Goal: Task Accomplishment & Management: Manage account settings

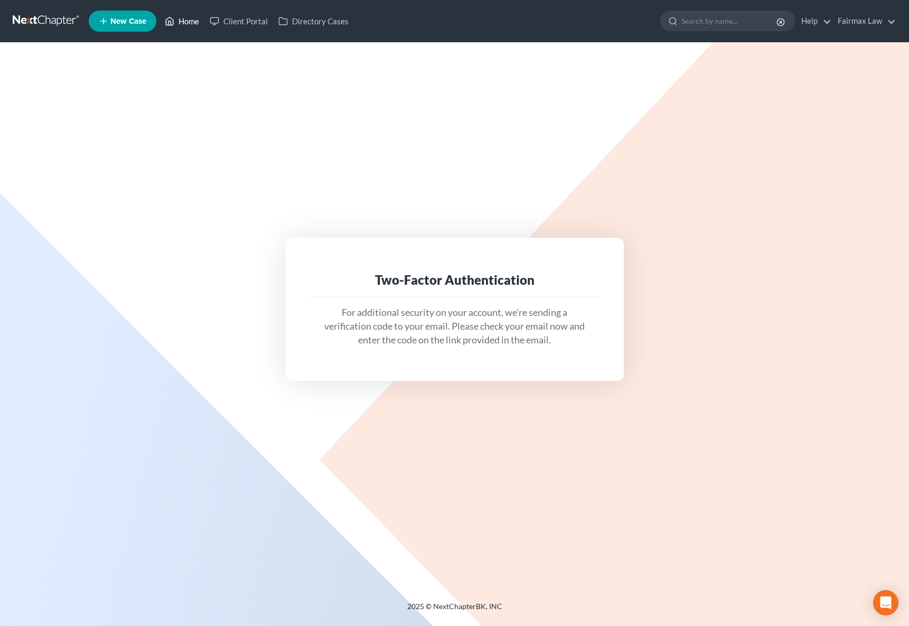
click at [187, 26] on link "Home" at bounding box center [182, 21] width 45 height 19
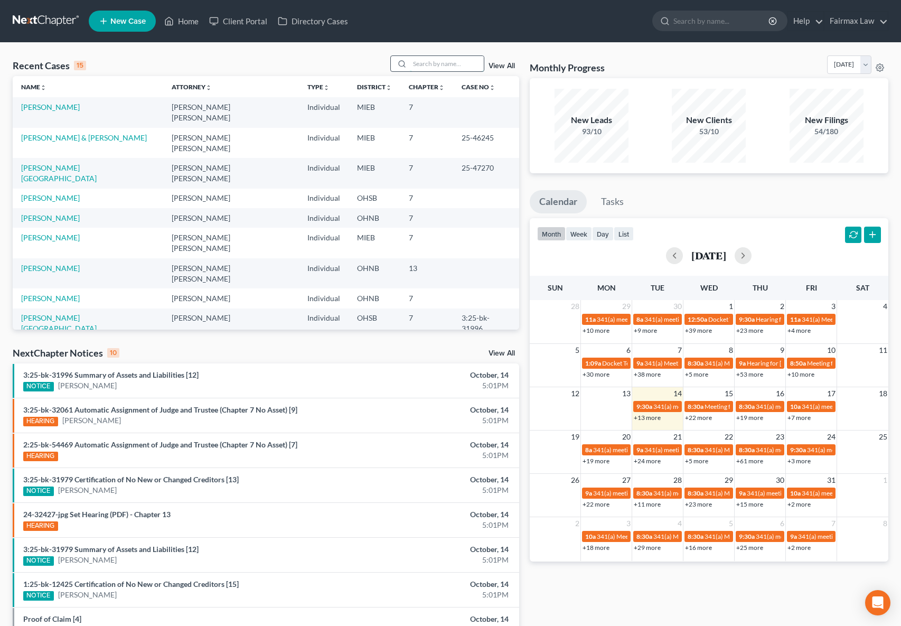
click at [432, 64] on input "search" at bounding box center [447, 63] width 74 height 15
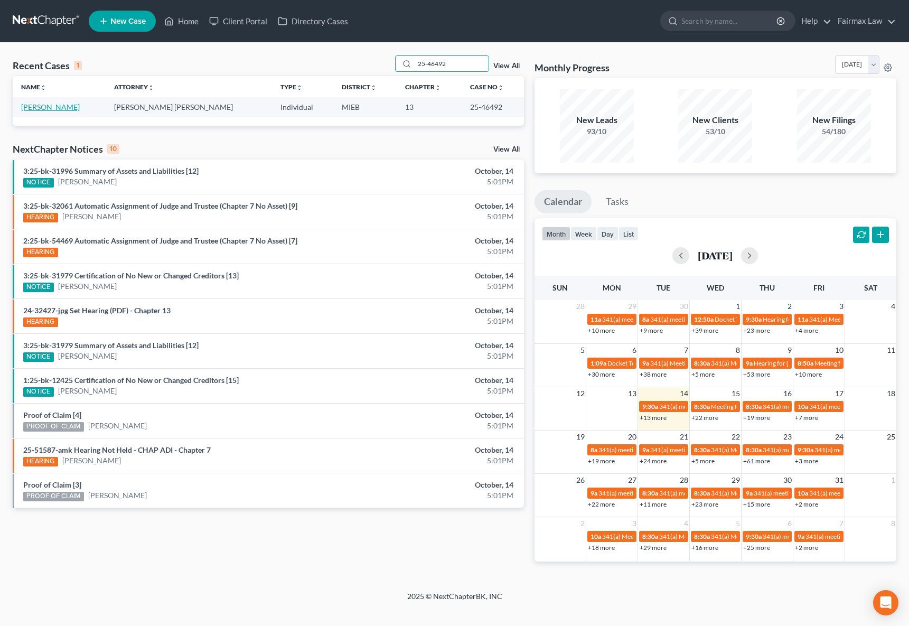
type input "25-46492"
click at [58, 108] on link "Mleczko, Michael" at bounding box center [50, 107] width 59 height 9
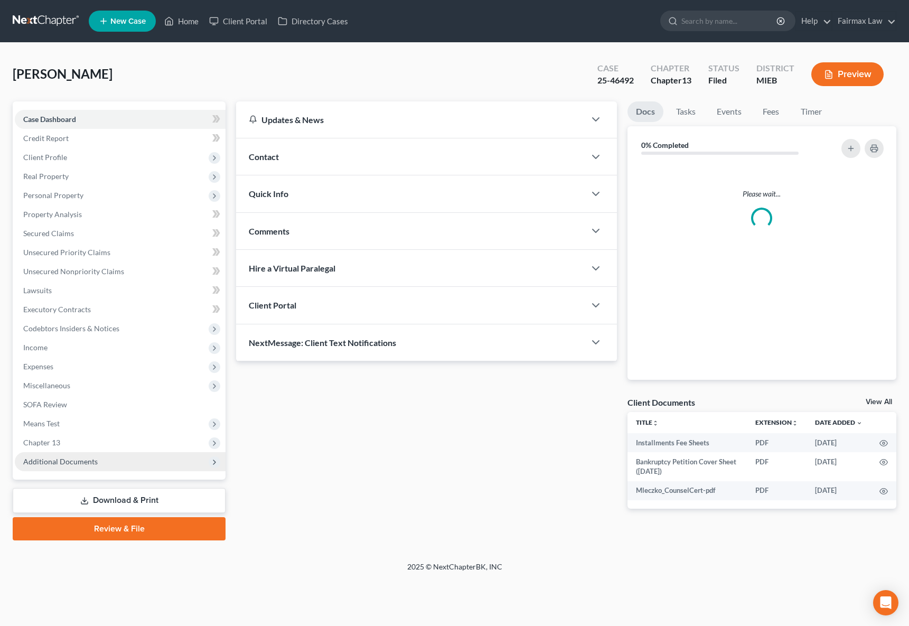
click at [91, 465] on span "Additional Documents" at bounding box center [60, 461] width 75 height 9
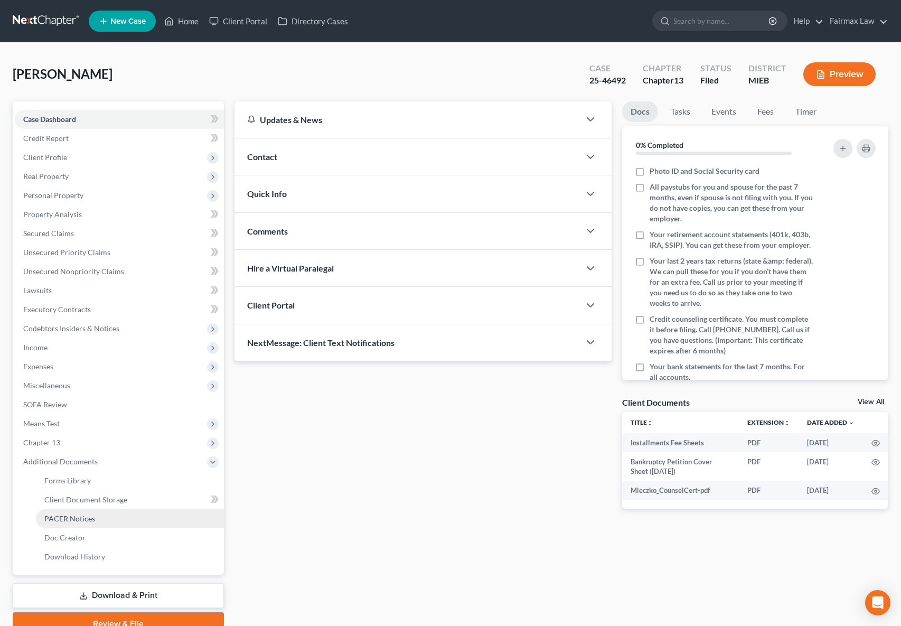
click at [89, 522] on span "PACER Notices" at bounding box center [69, 518] width 51 height 9
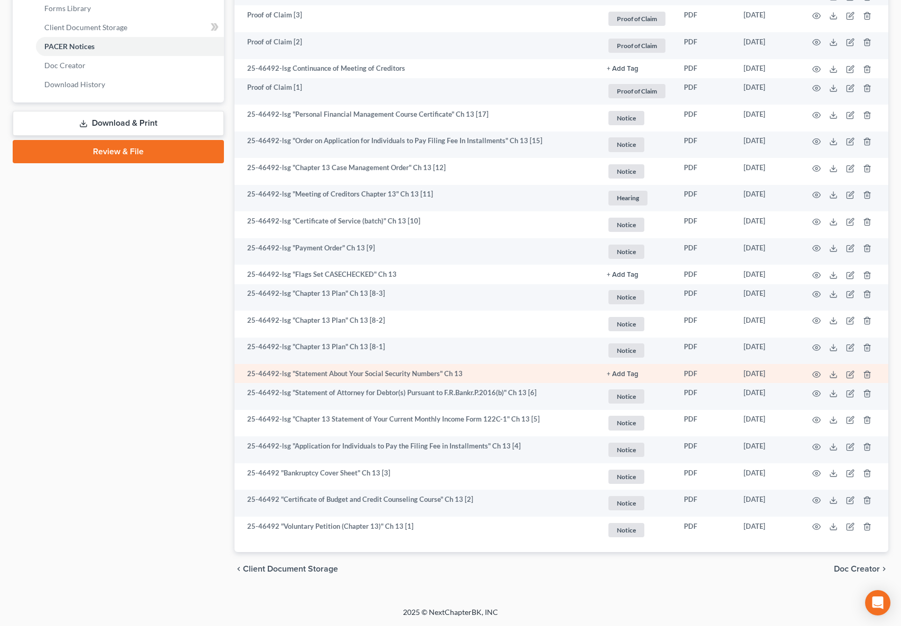
scroll to position [470, 0]
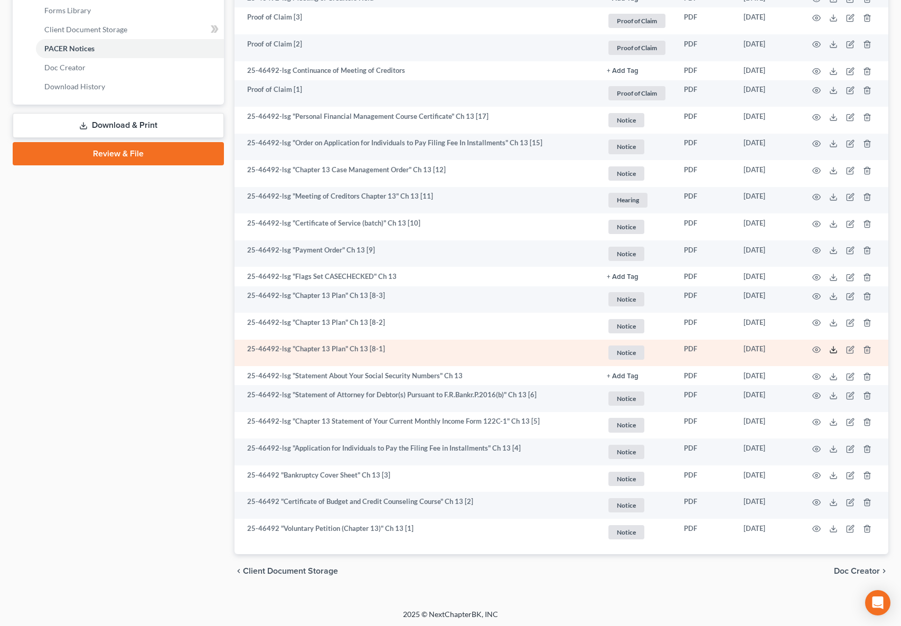
click at [833, 349] on icon at bounding box center [834, 350] width 8 height 8
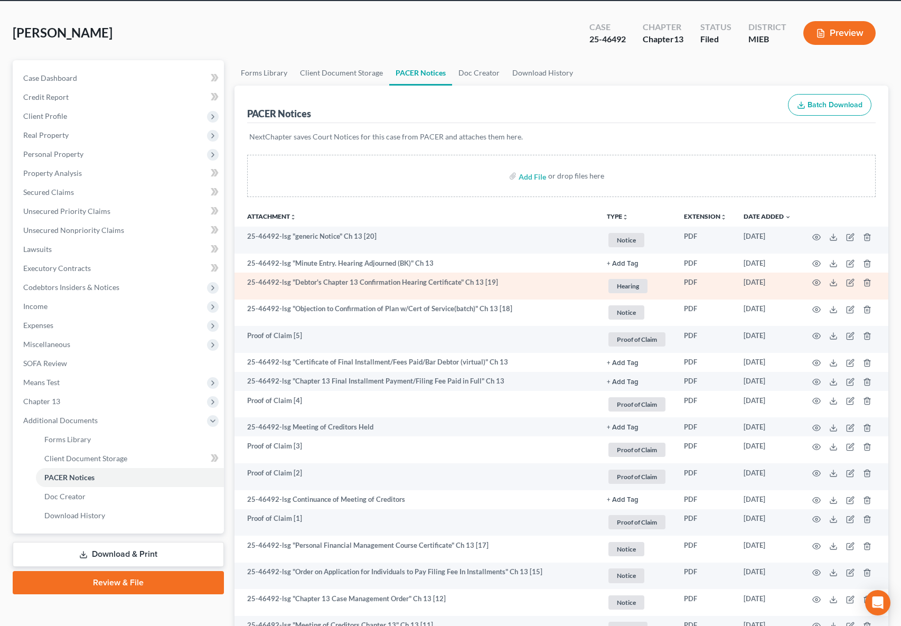
scroll to position [0, 0]
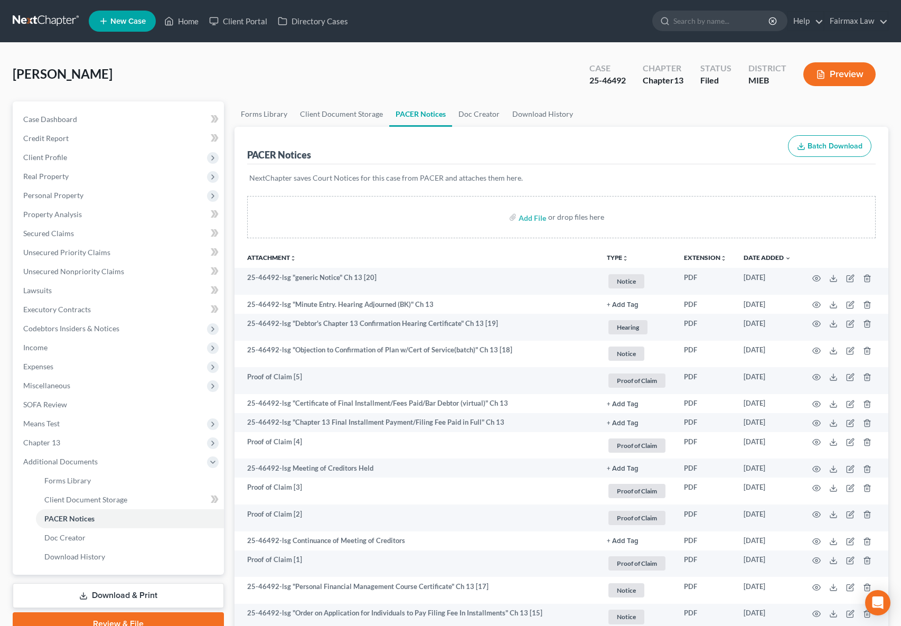
click at [833, 75] on button "Preview" at bounding box center [840, 74] width 72 height 24
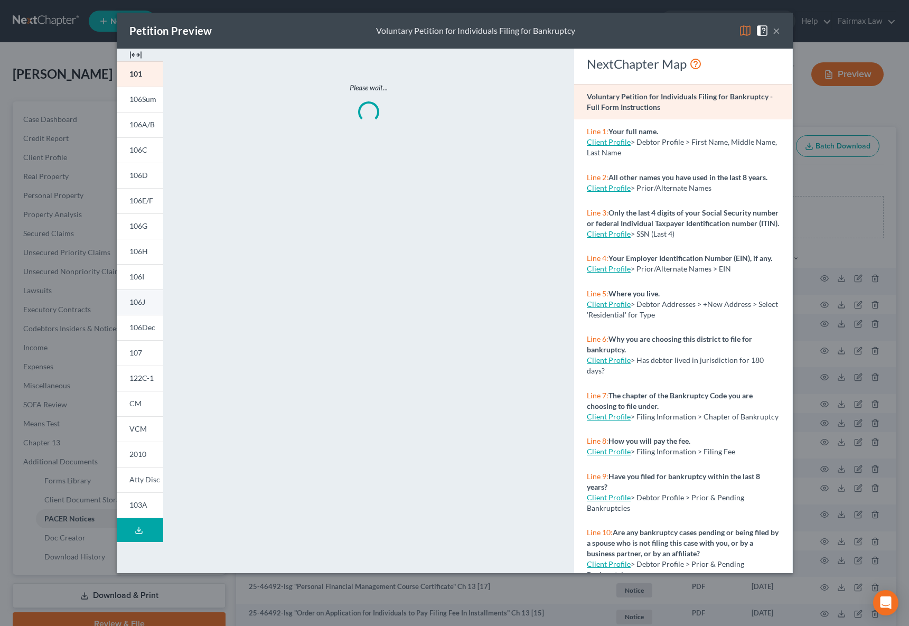
click at [139, 301] on span "106J" at bounding box center [137, 301] width 16 height 9
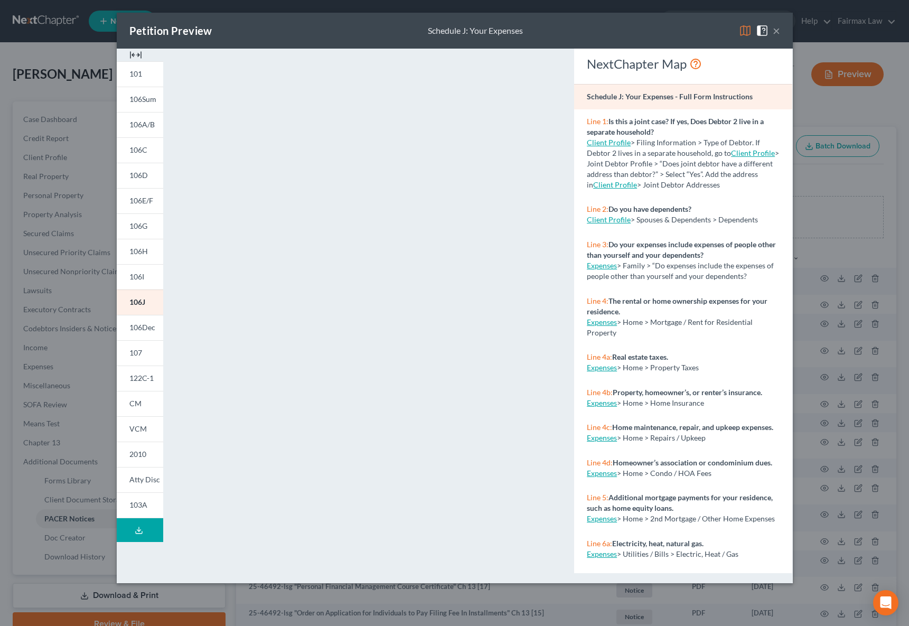
click at [779, 32] on button "×" at bounding box center [776, 30] width 7 height 13
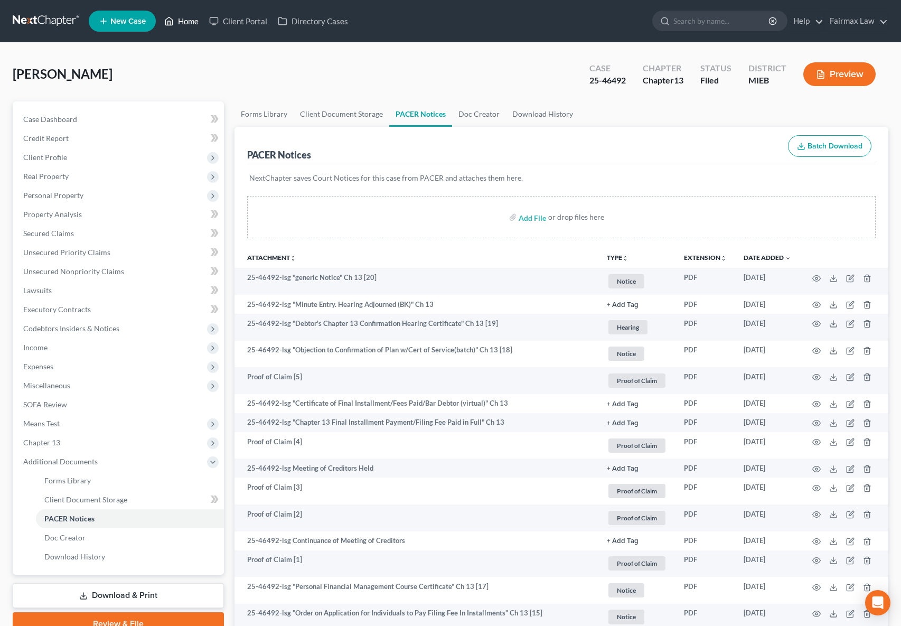
click at [187, 19] on link "Home" at bounding box center [181, 21] width 45 height 19
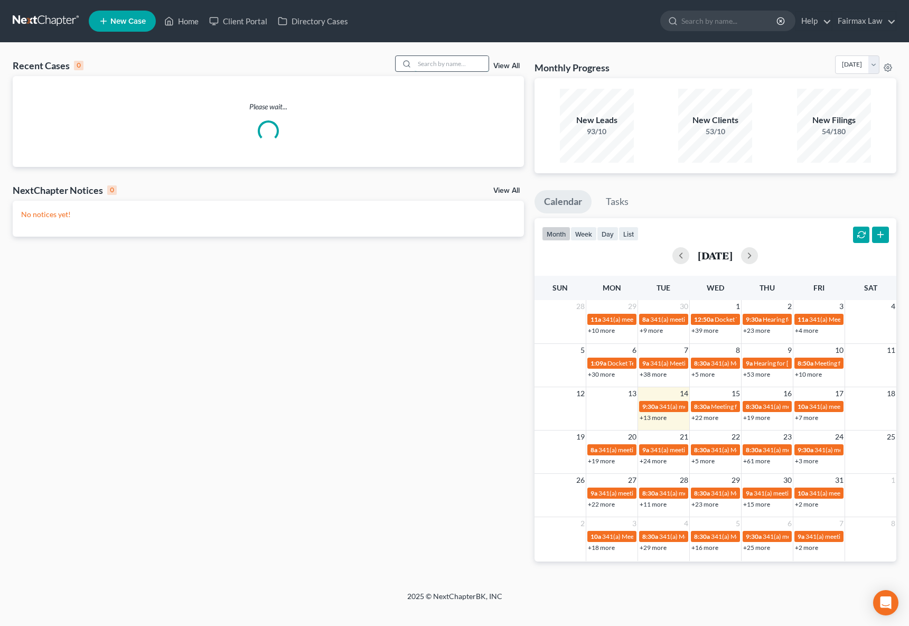
click at [440, 64] on input "search" at bounding box center [452, 63] width 74 height 15
paste input "25-44537"
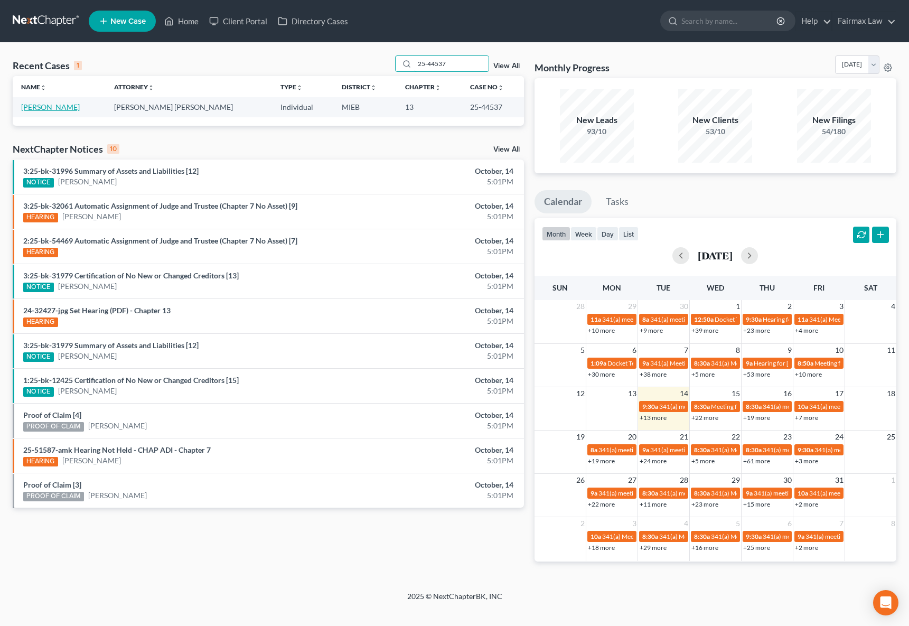
type input "25-44537"
click at [63, 107] on link "Brown, Crystal" at bounding box center [50, 107] width 59 height 9
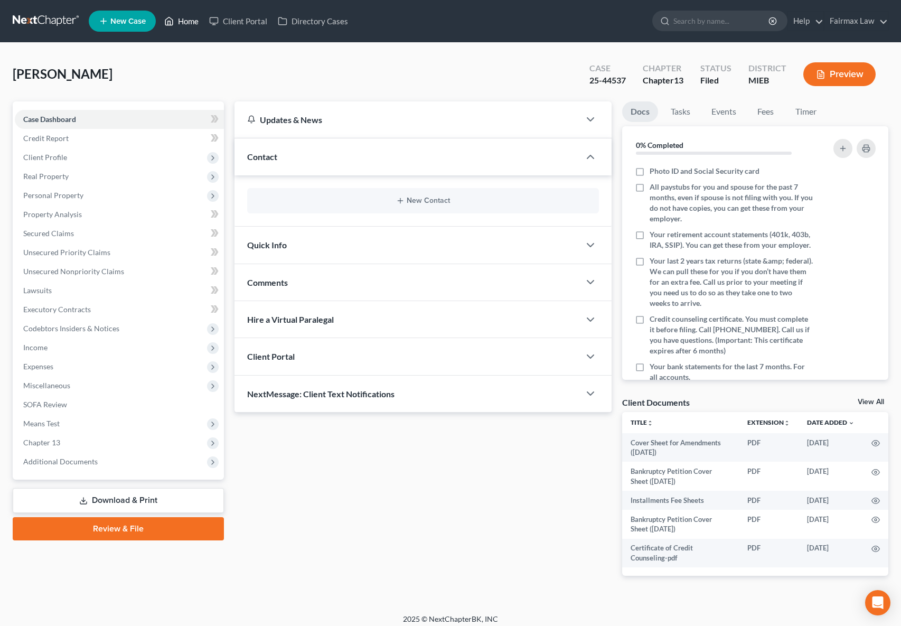
click at [189, 27] on link "Home" at bounding box center [181, 21] width 45 height 19
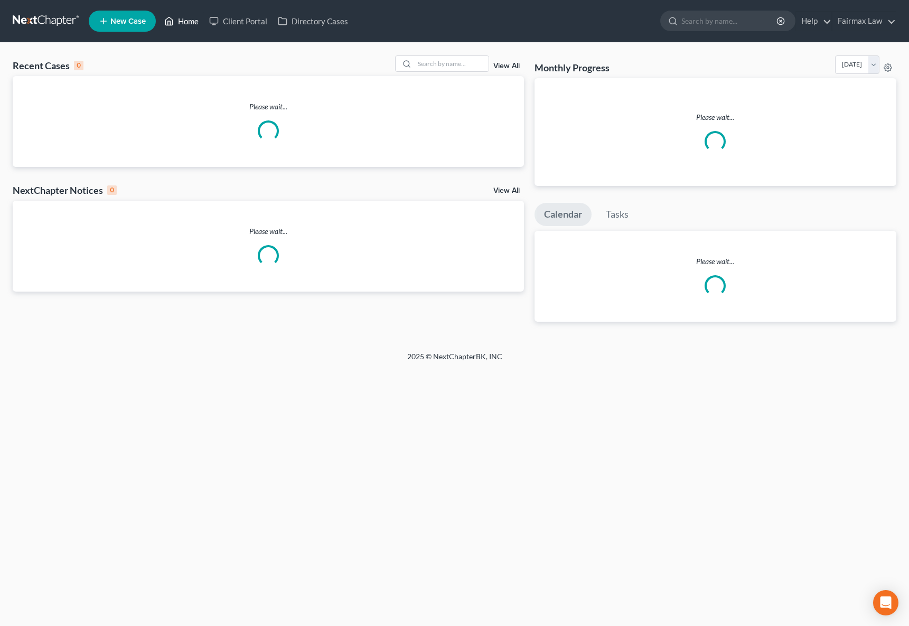
click at [190, 30] on link "Home" at bounding box center [181, 21] width 45 height 19
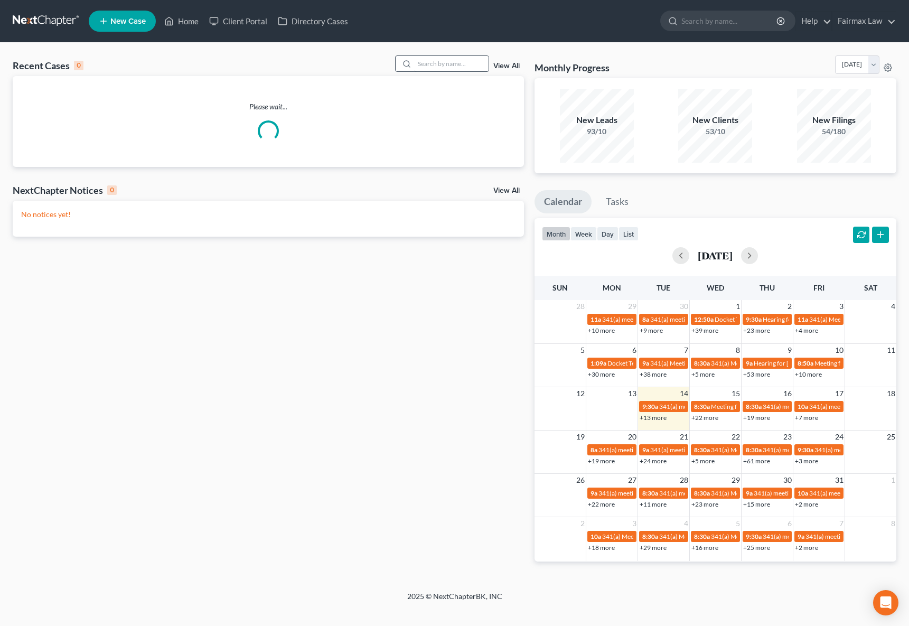
drag, startPoint x: 416, startPoint y: 60, endPoint x: 432, endPoint y: 64, distance: 15.9
click at [415, 60] on div at bounding box center [405, 63] width 19 height 15
click at [455, 68] on input "search" at bounding box center [452, 63] width 74 height 15
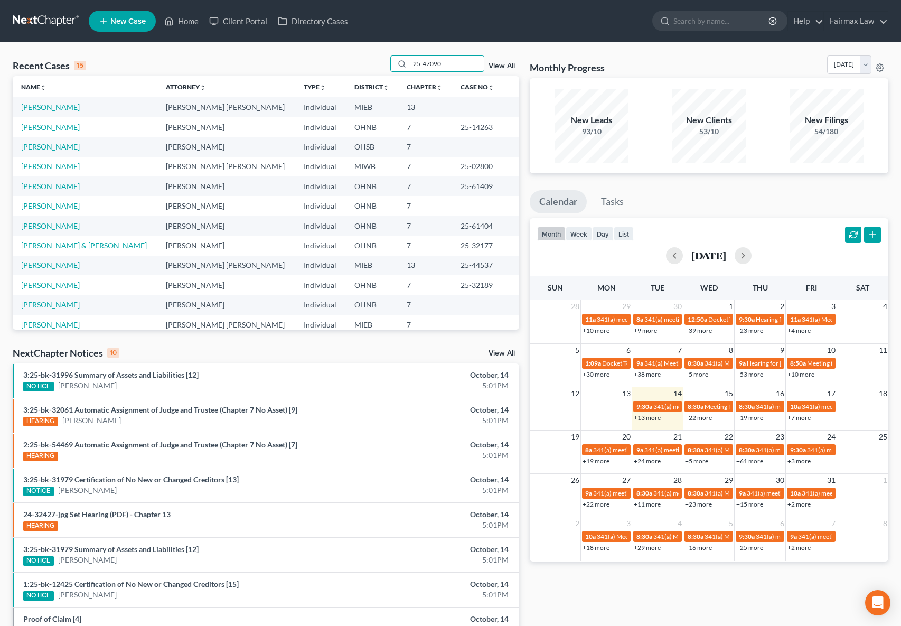
drag, startPoint x: 428, startPoint y: 62, endPoint x: 374, endPoint y: 63, distance: 54.4
click at [379, 63] on div "Recent Cases 15 25-47090 View All" at bounding box center [266, 65] width 507 height 21
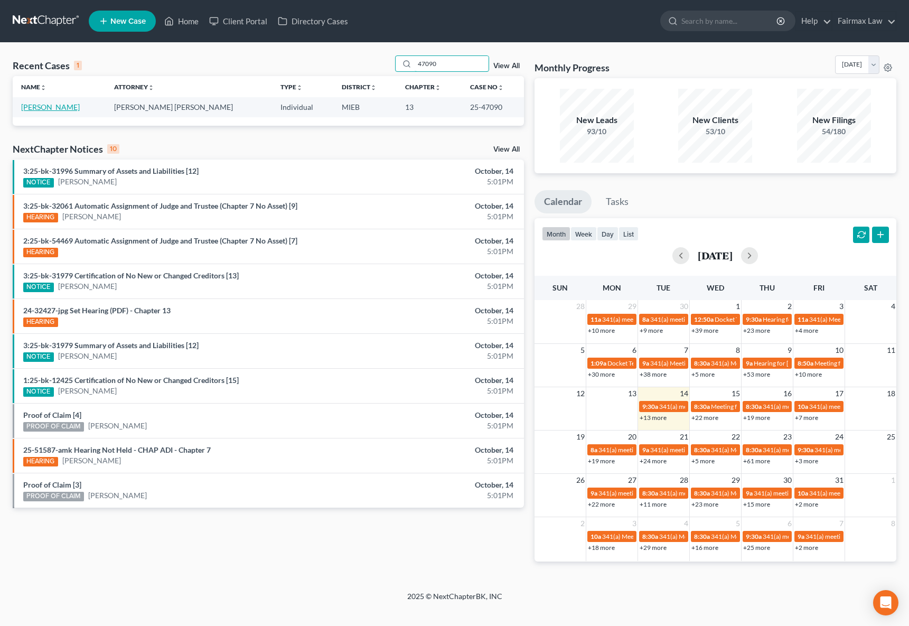
type input "47090"
click at [59, 107] on link "Mercer, Natalie" at bounding box center [50, 107] width 59 height 9
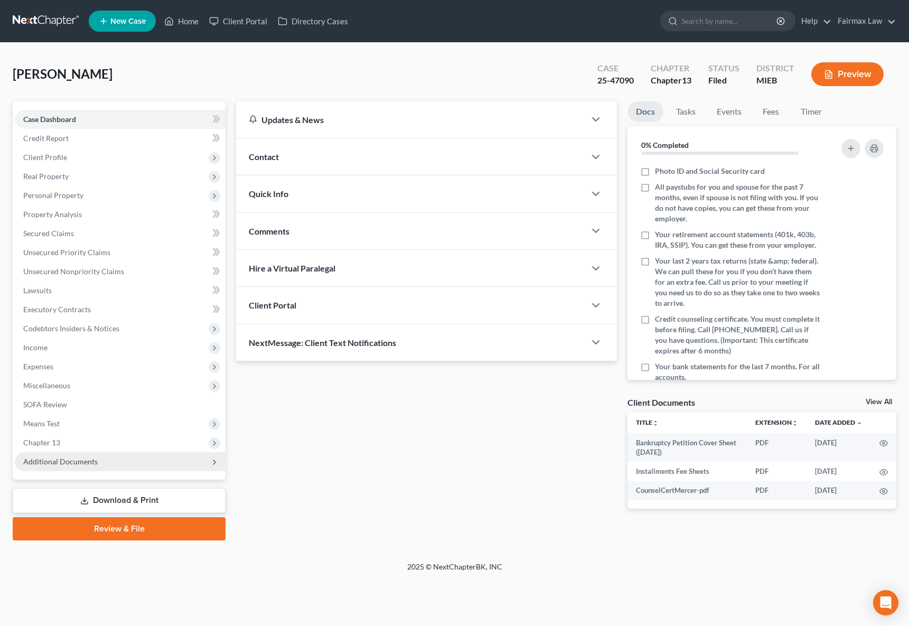
click at [104, 458] on span "Additional Documents" at bounding box center [120, 461] width 211 height 19
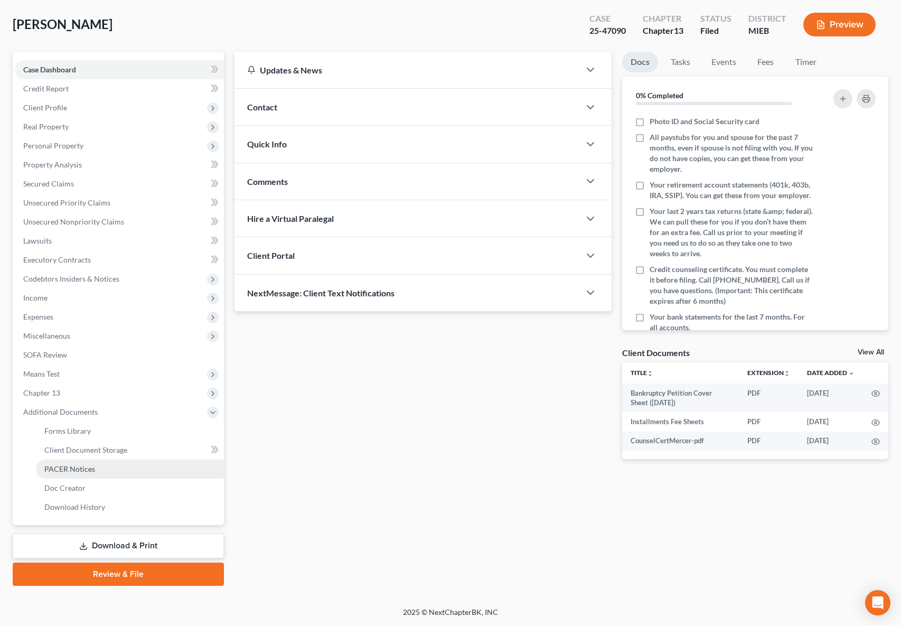
click at [90, 472] on span "PACER Notices" at bounding box center [69, 468] width 51 height 9
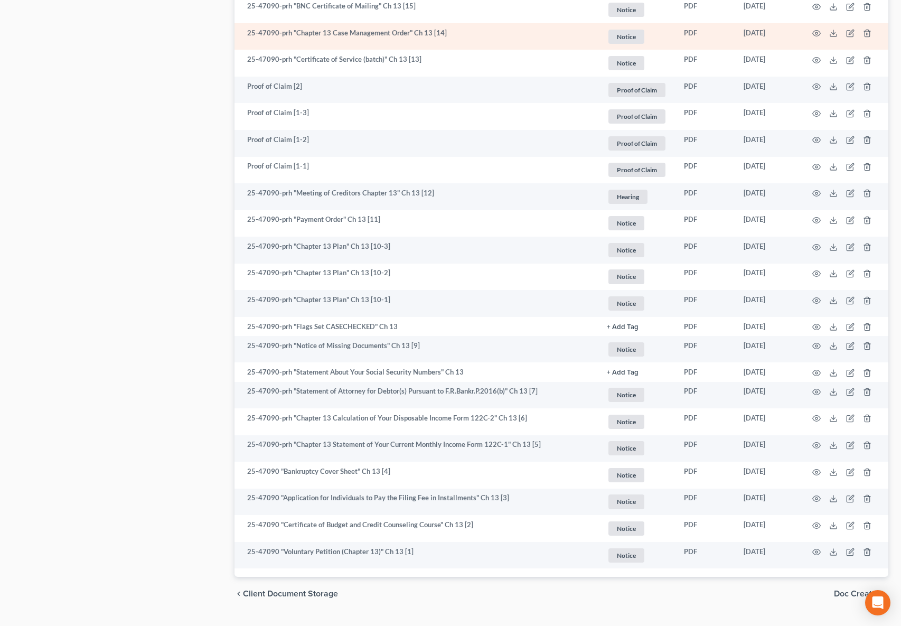
scroll to position [1073, 0]
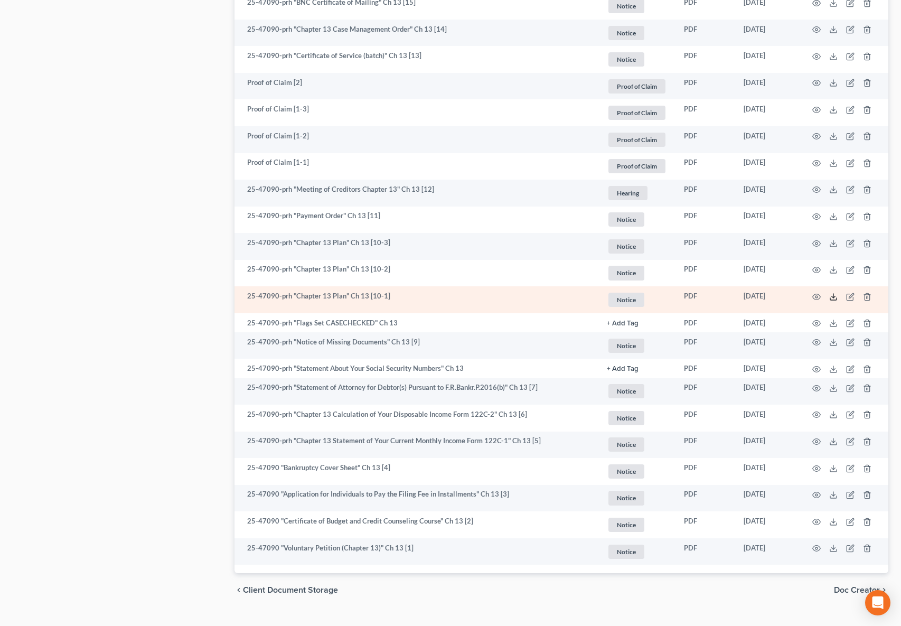
click at [831, 298] on icon at bounding box center [834, 297] width 8 height 8
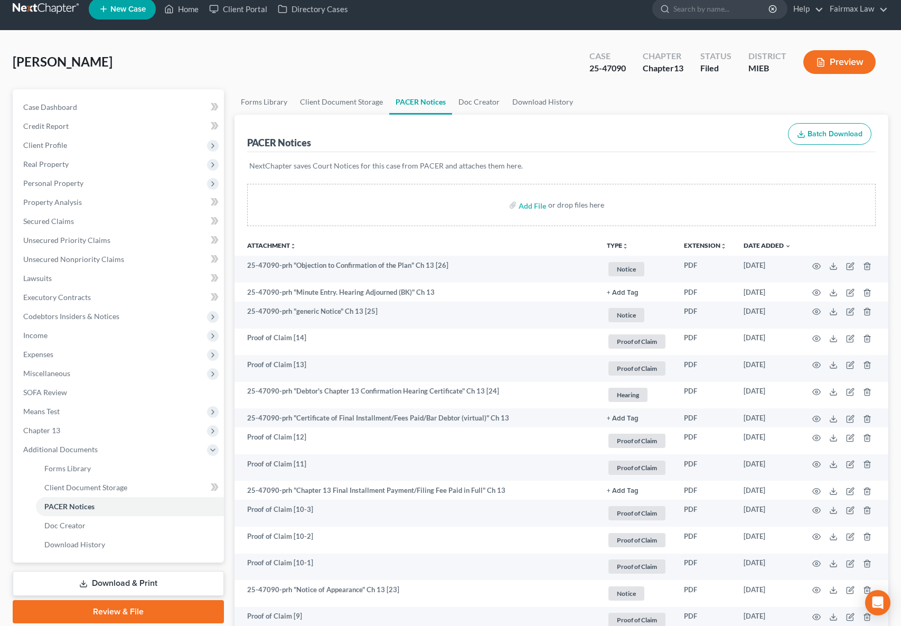
scroll to position [0, 0]
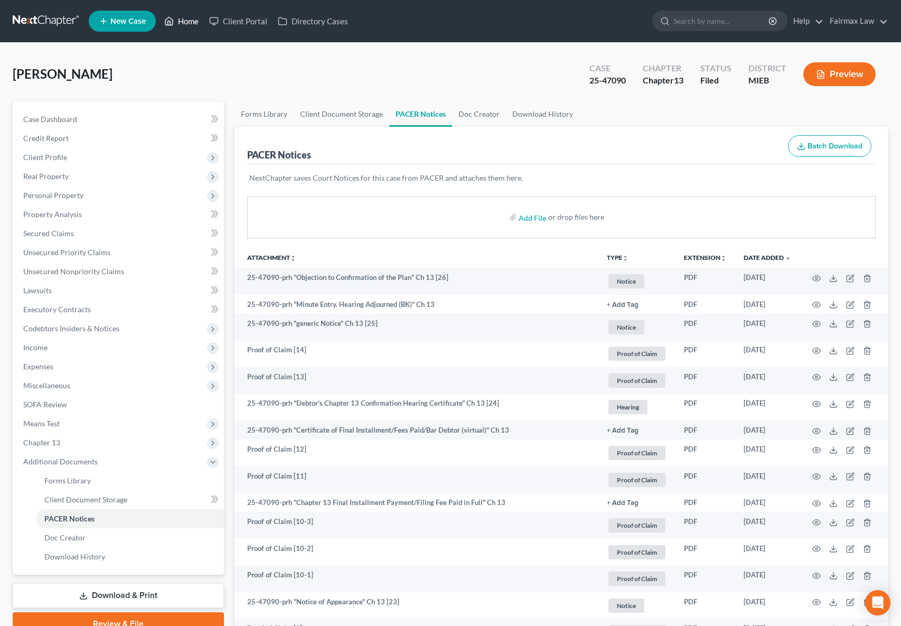
click at [179, 26] on link "Home" at bounding box center [181, 21] width 45 height 19
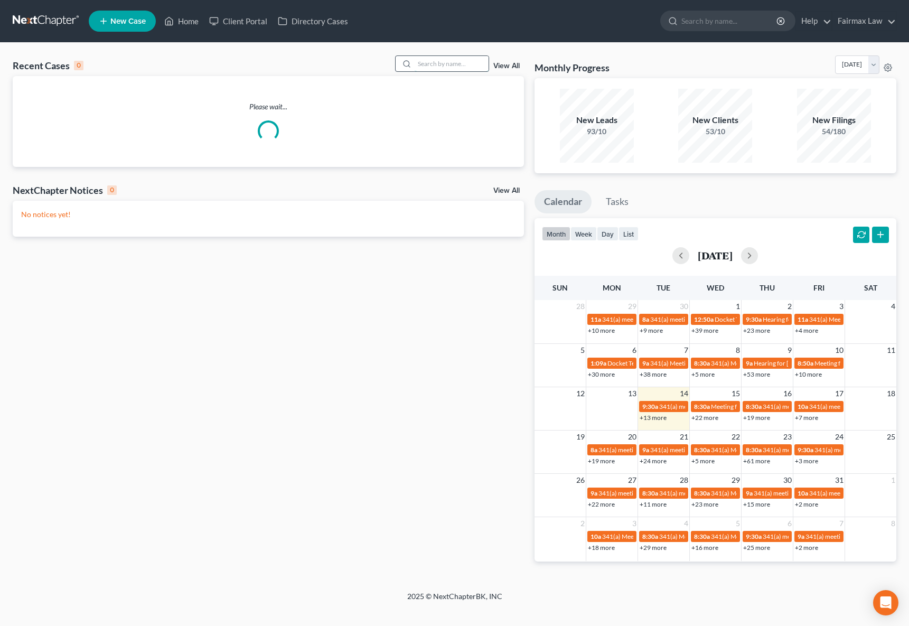
click at [454, 66] on input "search" at bounding box center [452, 63] width 74 height 15
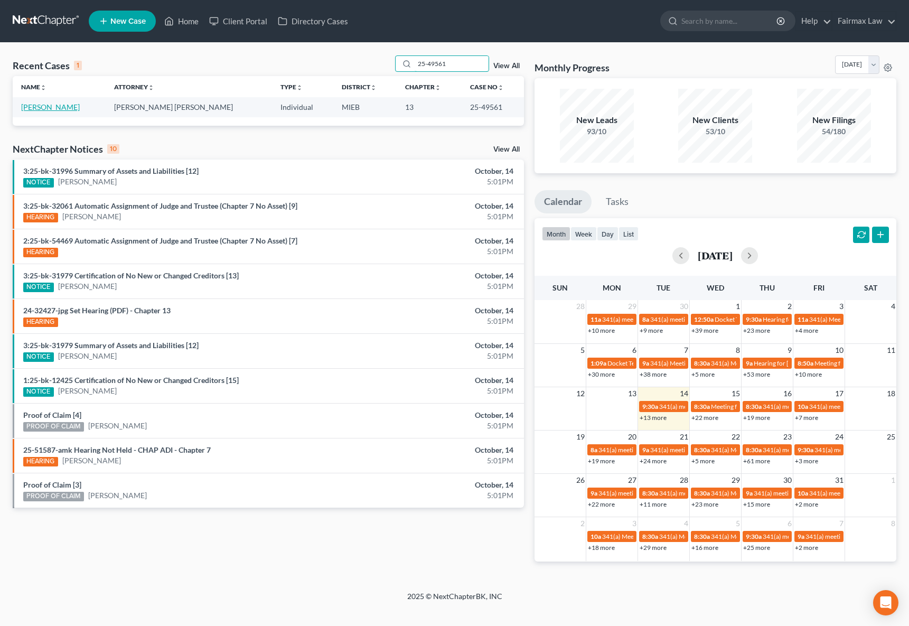
type input "25-49561"
click at [66, 108] on link "Batzdorfer, John" at bounding box center [50, 107] width 59 height 9
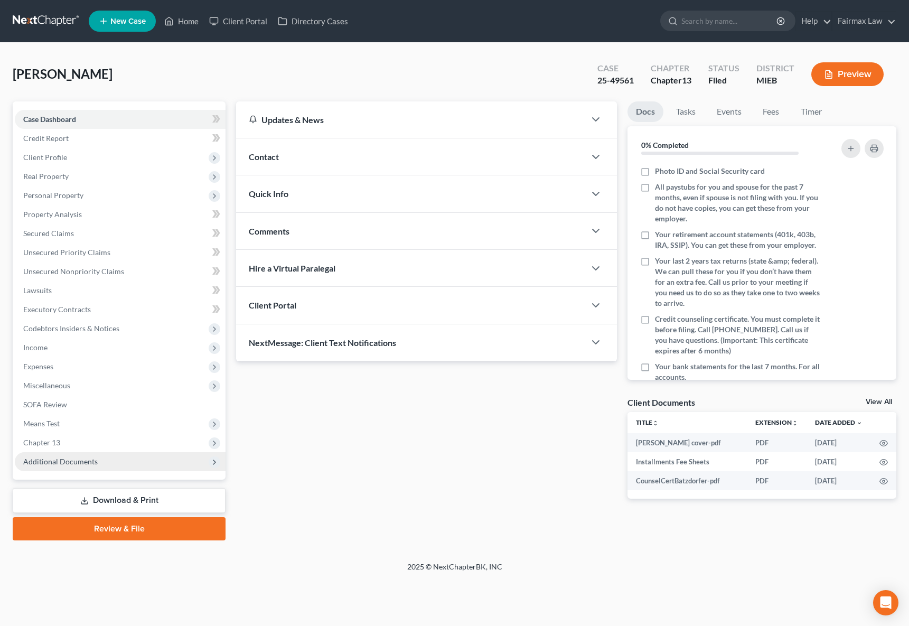
click at [107, 464] on span "Additional Documents" at bounding box center [120, 461] width 211 height 19
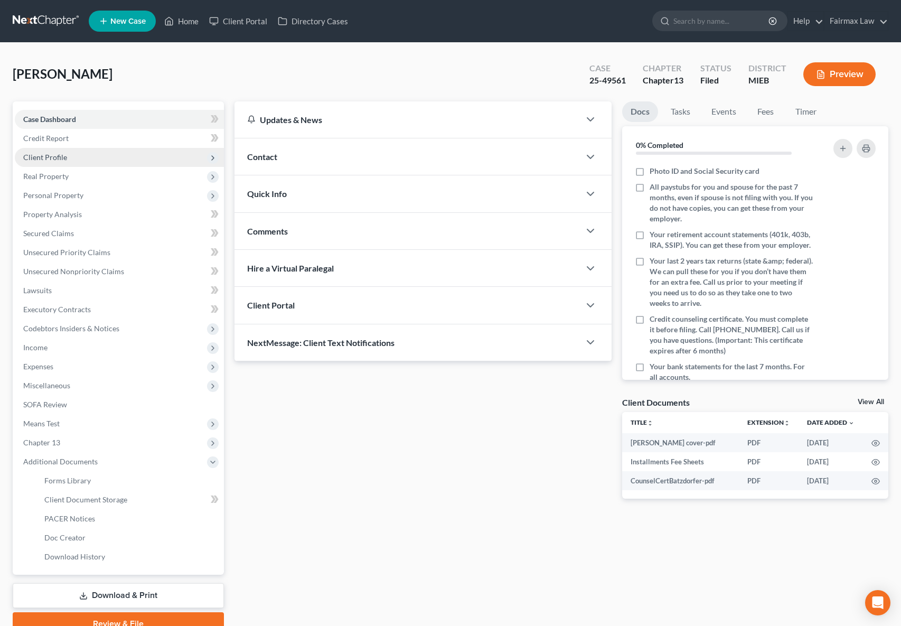
click at [69, 152] on span "Client Profile" at bounding box center [119, 157] width 209 height 19
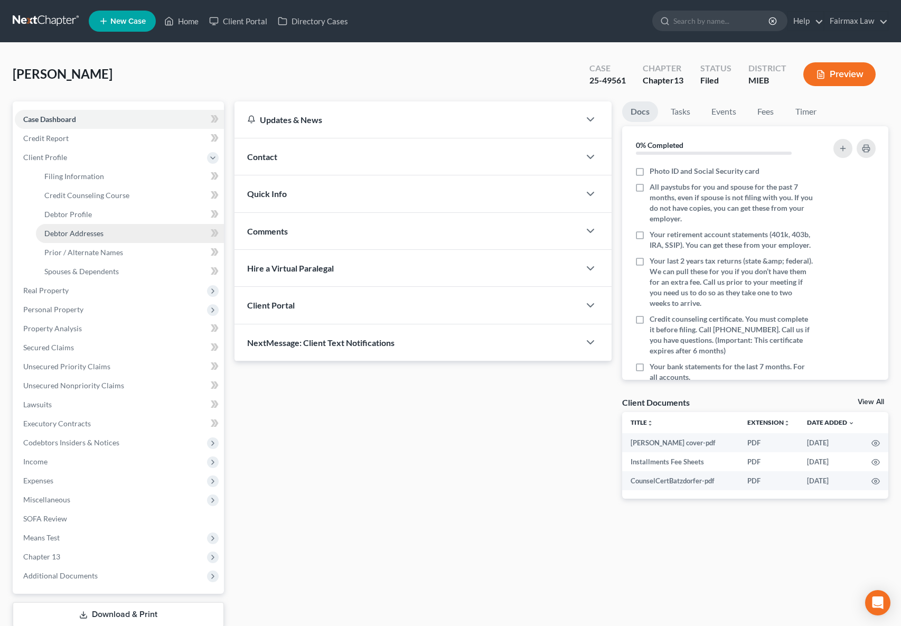
click at [87, 232] on span "Debtor Addresses" at bounding box center [73, 233] width 59 height 9
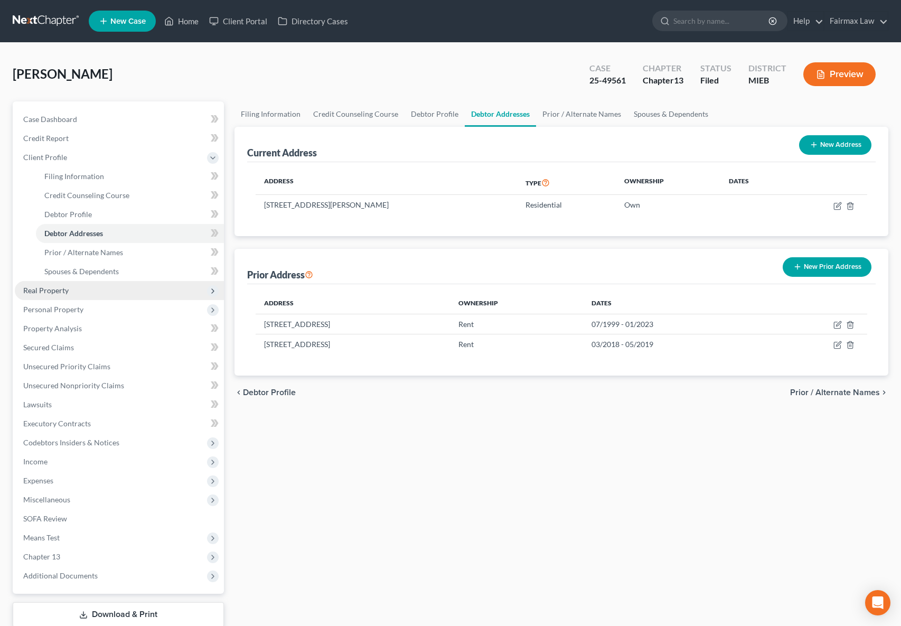
click at [53, 285] on span "Real Property" at bounding box center [119, 290] width 209 height 19
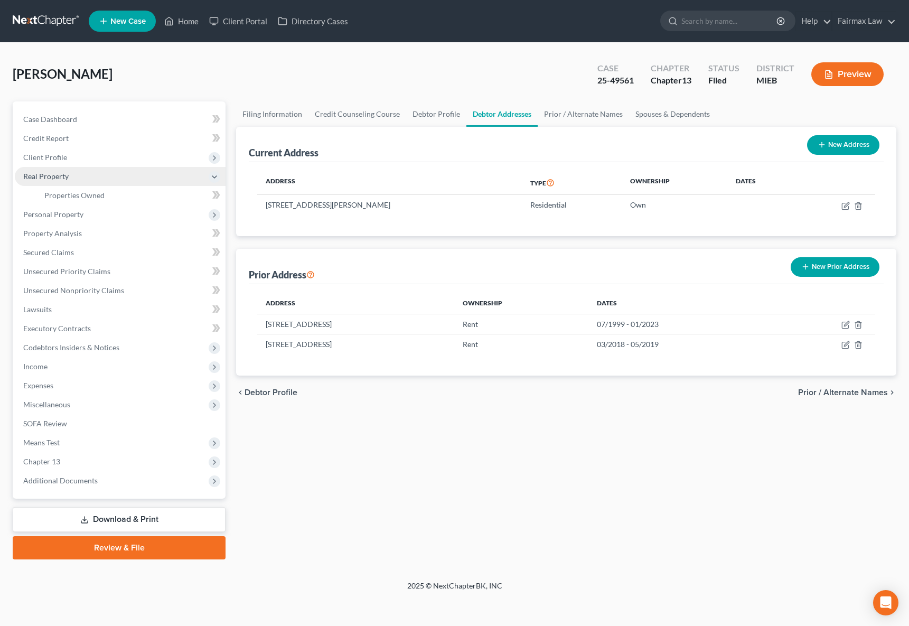
click at [68, 181] on span "Real Property" at bounding box center [120, 176] width 211 height 19
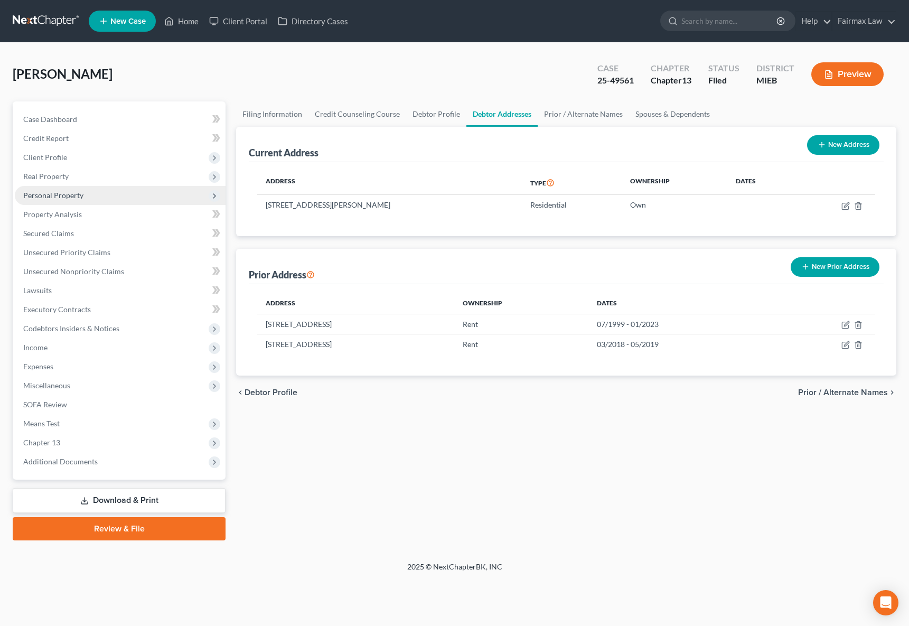
click at [68, 192] on span "Personal Property" at bounding box center [53, 195] width 60 height 9
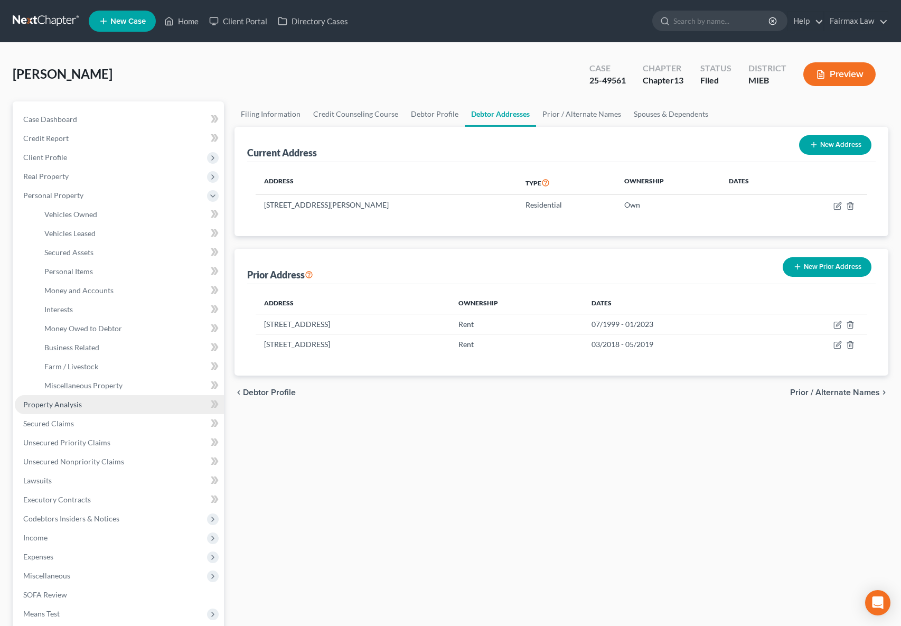
click at [66, 412] on link "Property Analysis" at bounding box center [119, 404] width 209 height 19
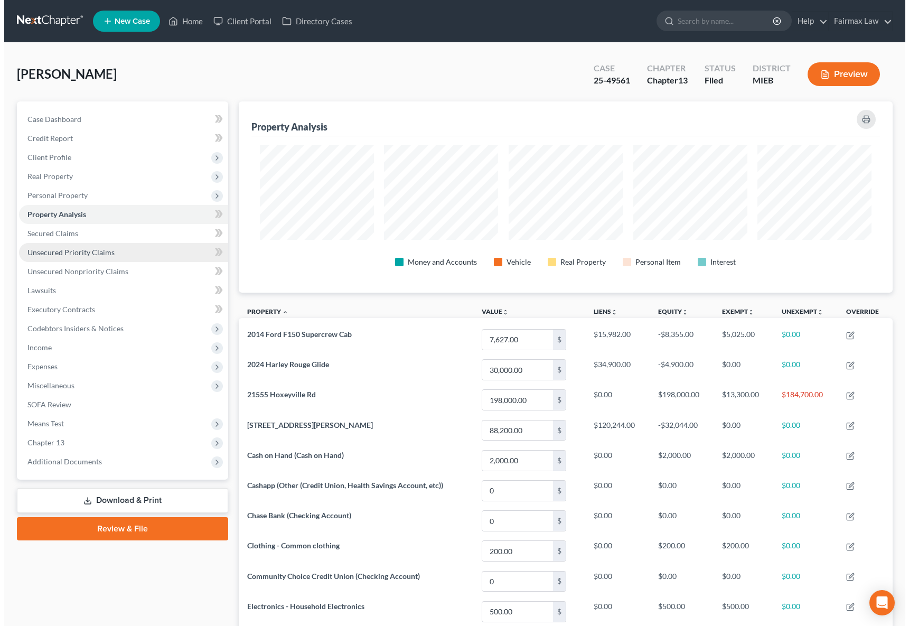
scroll to position [191, 654]
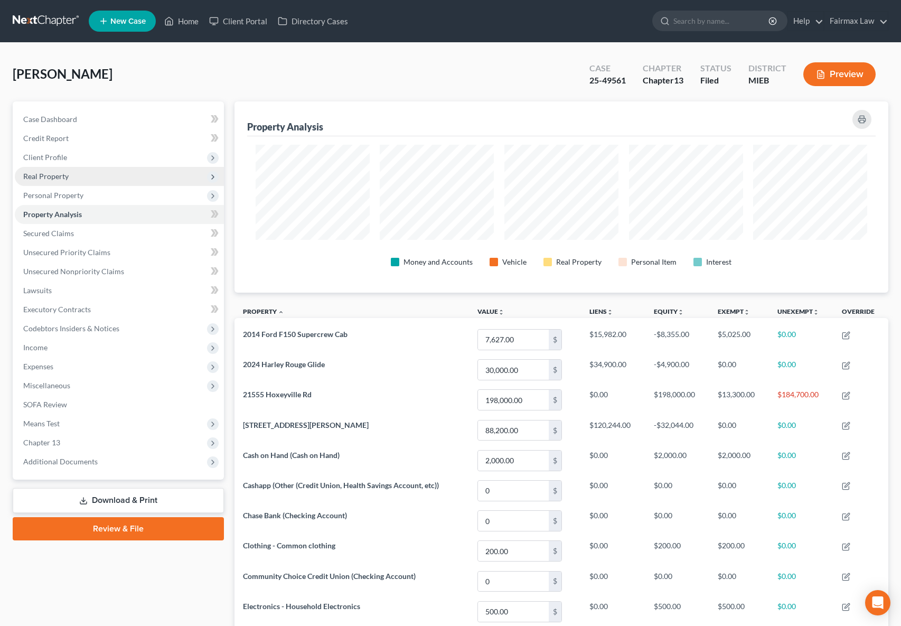
click at [63, 180] on span "Real Property" at bounding box center [45, 176] width 45 height 9
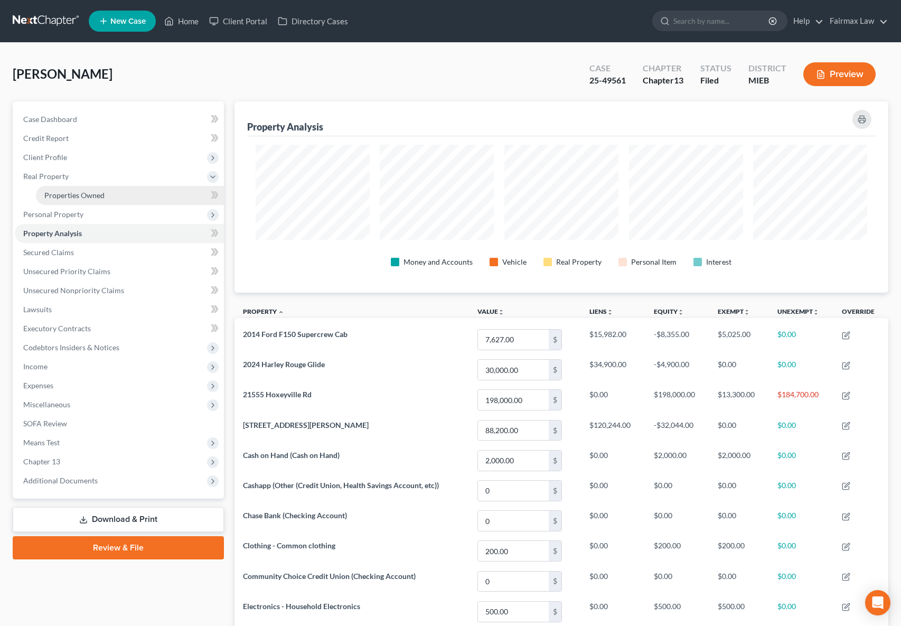
click at [64, 202] on link "Properties Owned" at bounding box center [130, 195] width 188 height 19
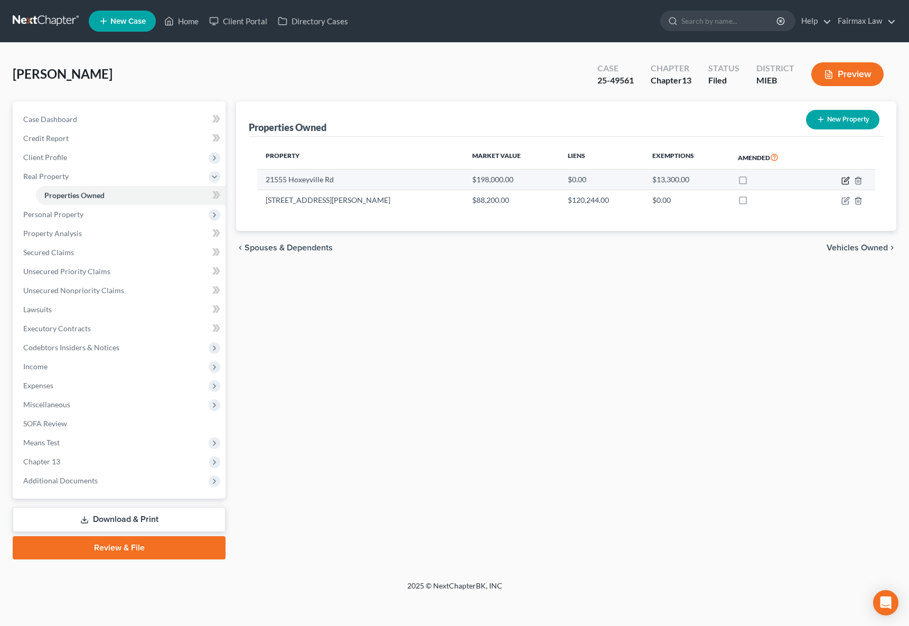
click at [842, 179] on icon "button" at bounding box center [846, 180] width 8 height 8
select select "23"
select select "0"
select select "1"
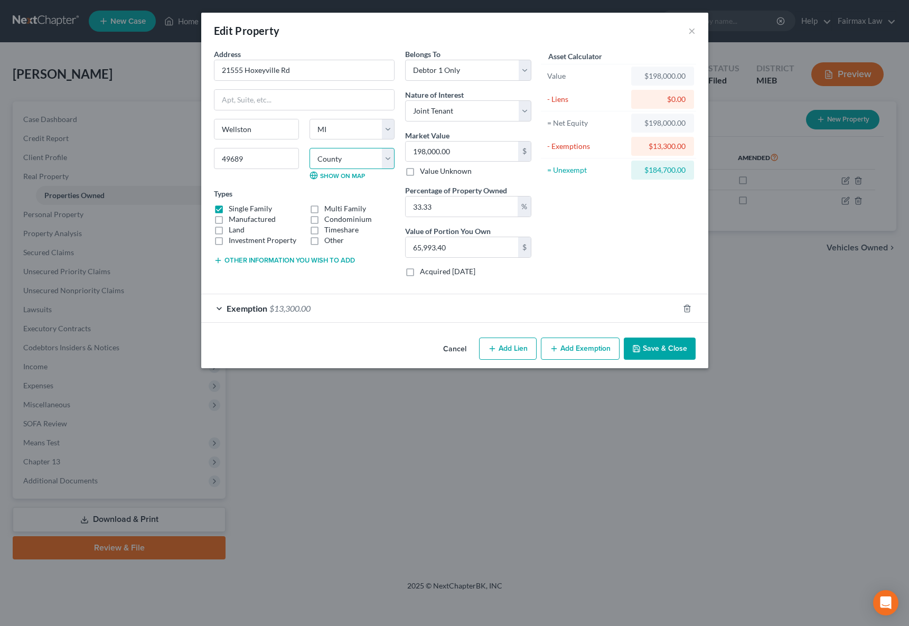
click at [383, 161] on select "County Alcona County Alger County Allegan County Alpena County Antrim County Ar…" at bounding box center [352, 158] width 85 height 21
select select "50"
click at [310, 148] on select "County Alcona County Alger County Allegan County Alpena County Antrim County Ar…" at bounding box center [352, 158] width 85 height 21
click at [648, 350] on button "Save & Close" at bounding box center [660, 349] width 72 height 22
